Goal: Task Accomplishment & Management: Use online tool/utility

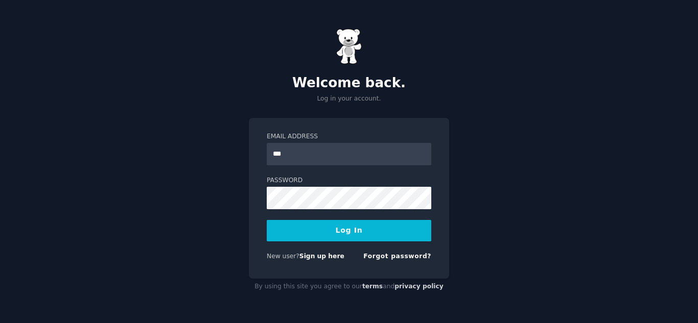
type input "**********"
click at [317, 229] on button "Log In" at bounding box center [349, 230] width 165 height 21
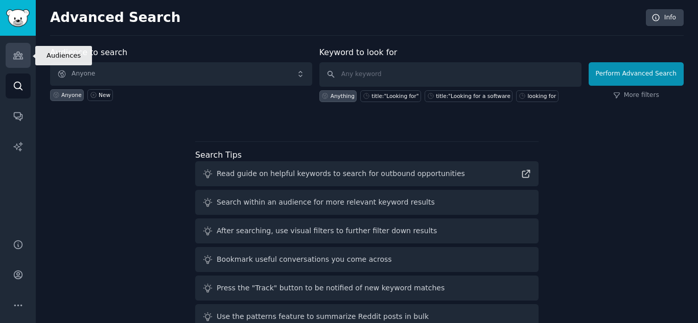
click at [22, 52] on icon "Sidebar" at bounding box center [18, 55] width 11 height 11
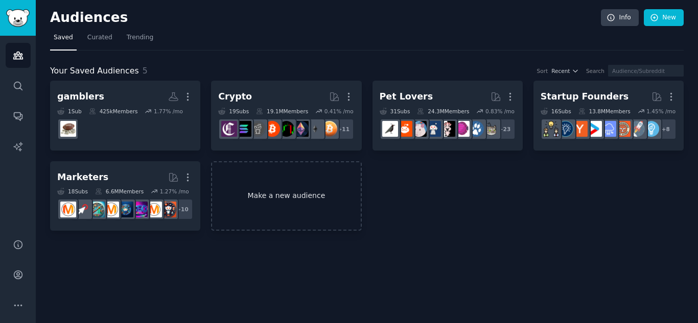
click at [269, 175] on link "Make a new audience" at bounding box center [286, 196] width 150 height 70
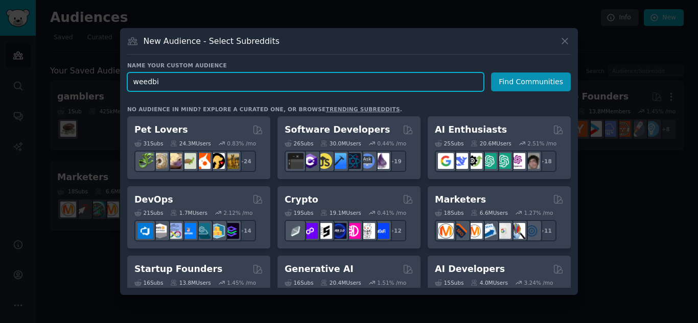
type input "weedbiz"
click button "Find Communities" at bounding box center [531, 82] width 80 height 19
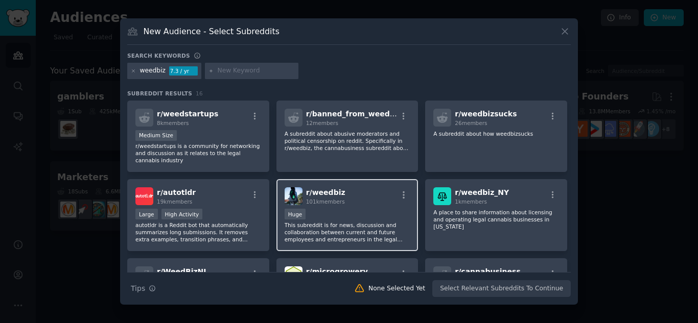
click at [358, 196] on div "r/ weedbiz 101k members" at bounding box center [348, 197] width 126 height 18
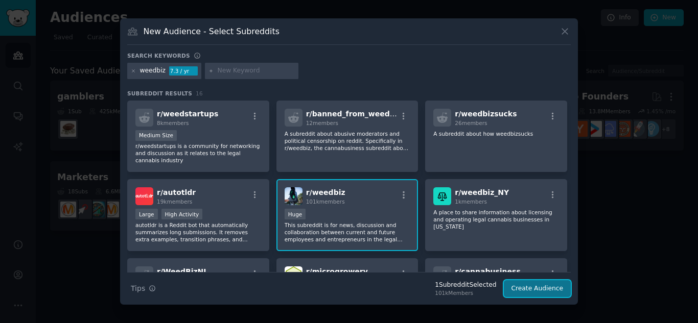
click at [541, 290] on button "Create Audience" at bounding box center [537, 289] width 67 height 17
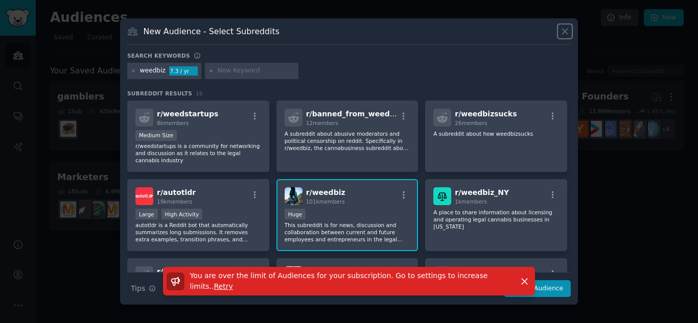
click at [563, 26] on button at bounding box center [565, 32] width 12 height 12
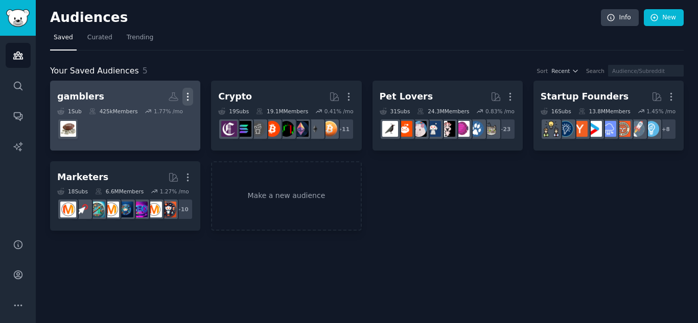
click at [187, 95] on icon "button" at bounding box center [187, 96] width 11 height 11
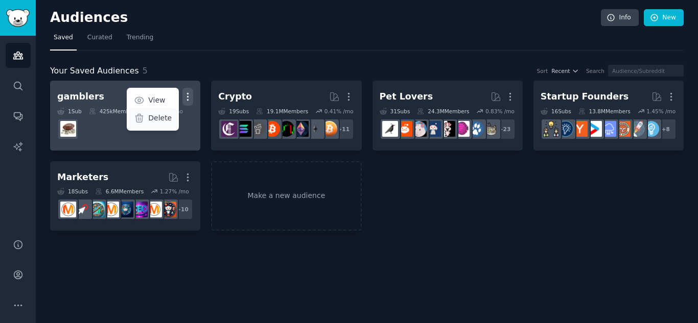
click at [145, 124] on div "Delete" at bounding box center [153, 118] width 49 height 21
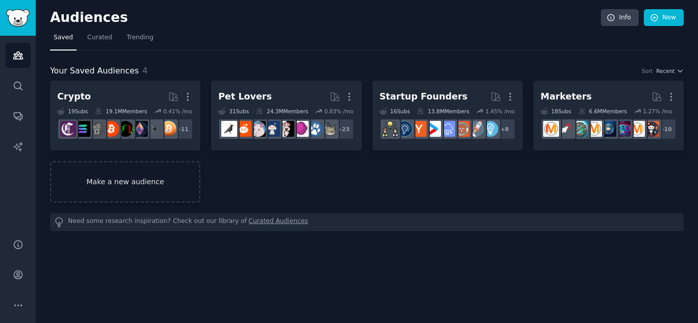
click at [168, 175] on link "Make a new audience" at bounding box center [125, 181] width 150 height 41
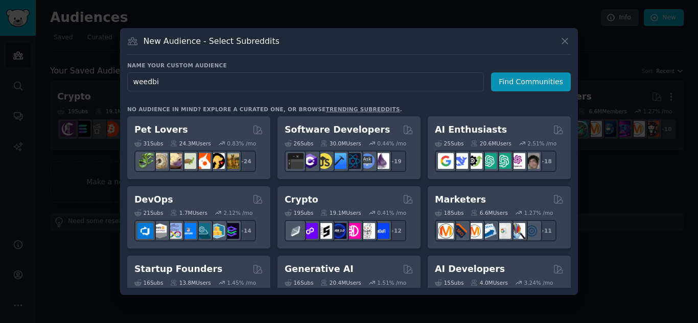
type input "weedbiz"
click button "Find Communities" at bounding box center [531, 82] width 80 height 19
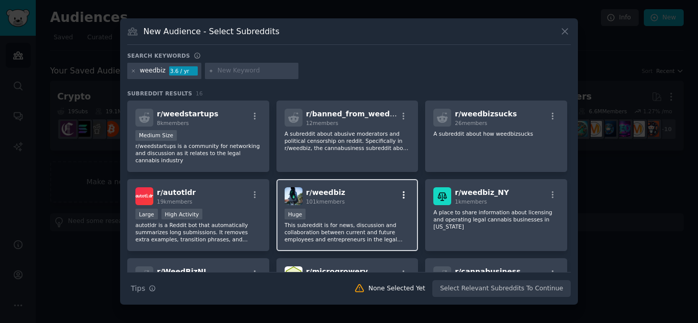
click at [404, 191] on icon "button" at bounding box center [403, 195] width 9 height 9
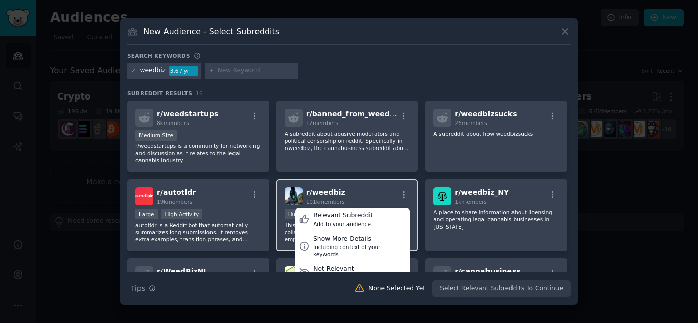
click at [340, 188] on h2 "r/ weedbiz 101k members" at bounding box center [325, 197] width 39 height 18
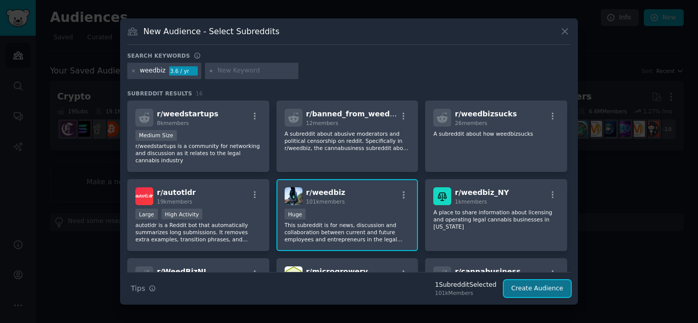
click at [549, 291] on button "Create Audience" at bounding box center [537, 289] width 67 height 17
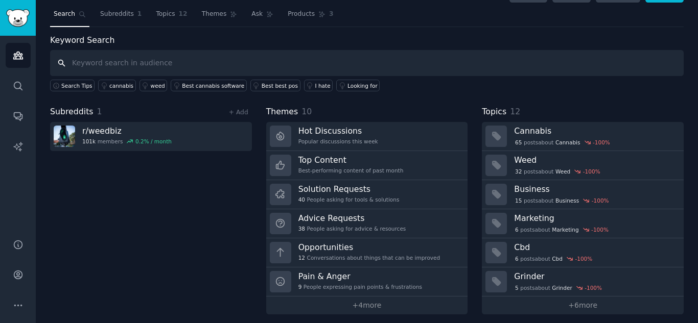
scroll to position [29, 0]
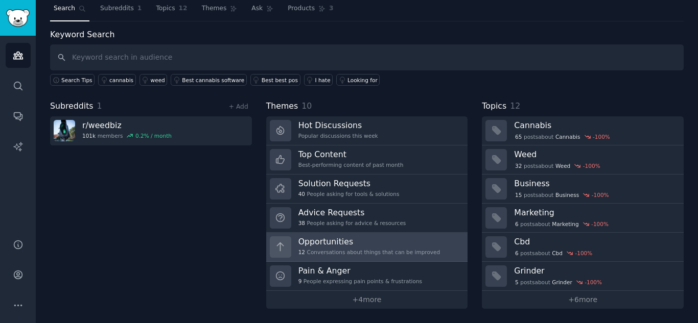
click at [337, 249] on div "12 Conversations about things that can be improved" at bounding box center [369, 252] width 142 height 7
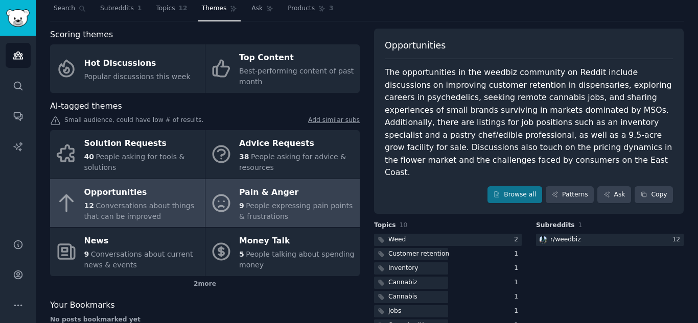
click at [273, 204] on span "People expressing pain points & frustrations" at bounding box center [295, 211] width 113 height 19
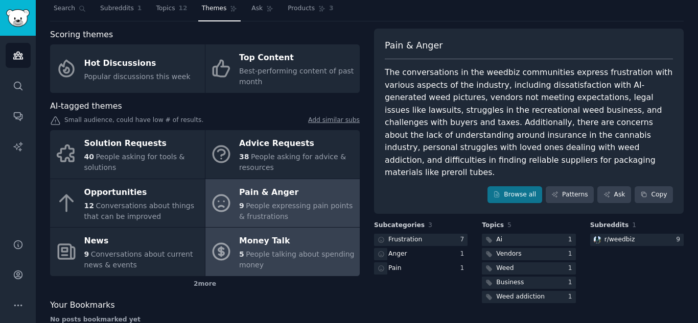
click at [252, 258] on span "People talking about spending money" at bounding box center [296, 259] width 115 height 19
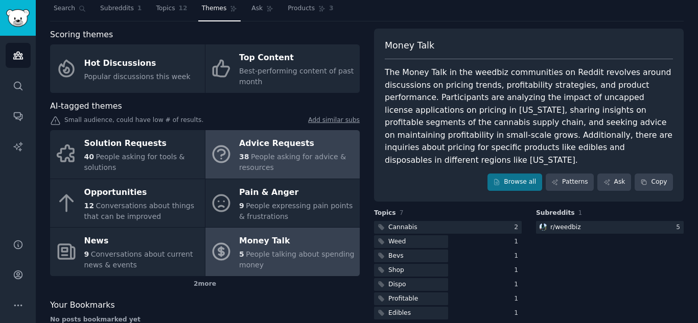
click at [282, 158] on span "People asking for advice & resources" at bounding box center [292, 162] width 107 height 19
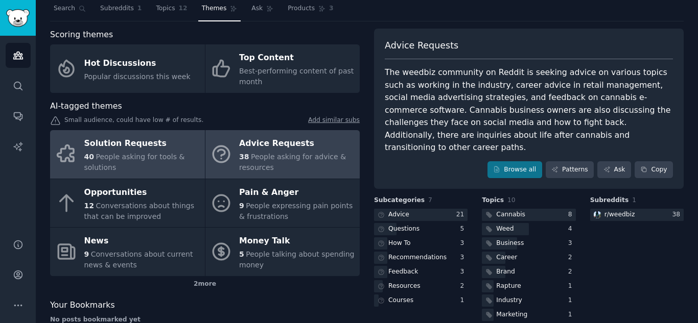
click at [133, 156] on span "People asking for tools & solutions" at bounding box center [134, 162] width 101 height 19
